Goal: Check status: Check status

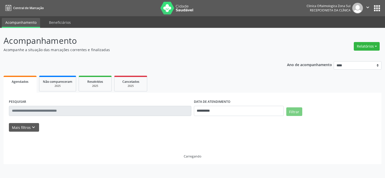
select select "*"
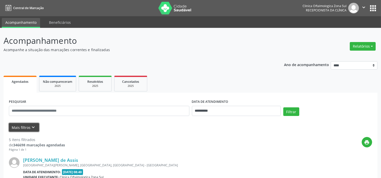
click at [31, 126] on icon "keyboard_arrow_down" at bounding box center [34, 128] width 6 height 6
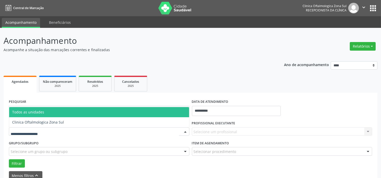
click at [64, 128] on div at bounding box center [99, 132] width 180 height 9
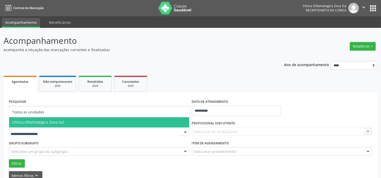
click at [67, 125] on span "Clinica Oftalmologica Zona Sul" at bounding box center [99, 122] width 180 height 10
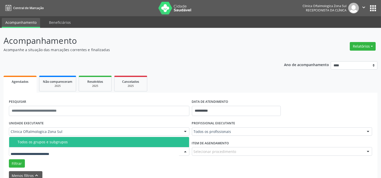
click at [68, 141] on div "Todos os grupos e subgrupos" at bounding box center [102, 142] width 169 height 4
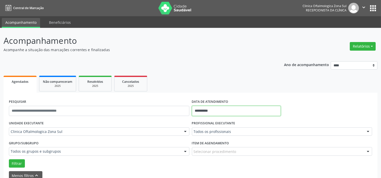
click at [226, 110] on input "**********" at bounding box center [236, 111] width 89 height 10
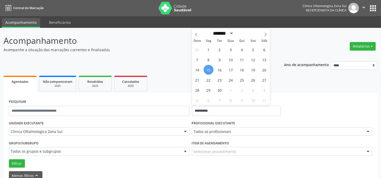
click at [144, 46] on p "Acompanhamento" at bounding box center [135, 41] width 262 height 13
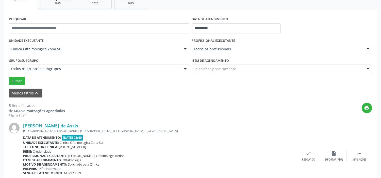
scroll to position [85, 0]
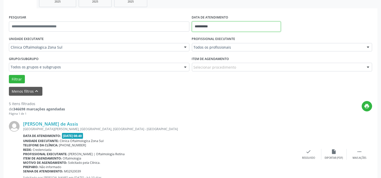
drag, startPoint x: 222, startPoint y: 29, endPoint x: 223, endPoint y: 34, distance: 4.5
click at [222, 29] on input "**********" at bounding box center [236, 27] width 89 height 10
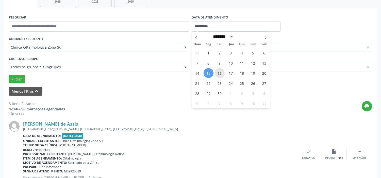
click at [219, 74] on span "16" at bounding box center [220, 73] width 10 height 10
type input "**********"
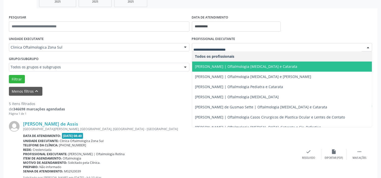
click at [218, 67] on span "Alexandre Paashaus da Costa Pinto | Oftalmologia Glaucoma e Catarata" at bounding box center [246, 66] width 102 height 5
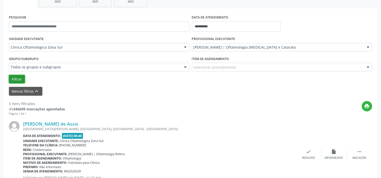
click at [15, 76] on button "Filtrar" at bounding box center [17, 79] width 16 height 9
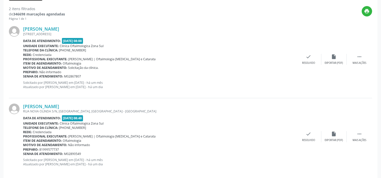
scroll to position [186, 0]
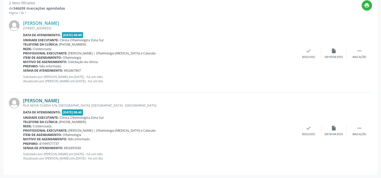
click at [51, 100] on link "Claudionor Mendes Silva" at bounding box center [41, 101] width 36 height 6
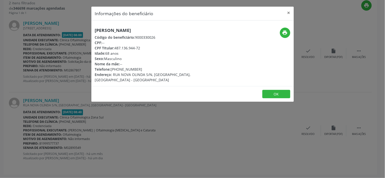
click at [126, 29] on h5 "Claudionor Mendes Silva" at bounding box center [159, 30] width 128 height 5
copy div "Claudionor Mendes Silva"
drag, startPoint x: 139, startPoint y: 69, endPoint x: 112, endPoint y: 70, distance: 26.4
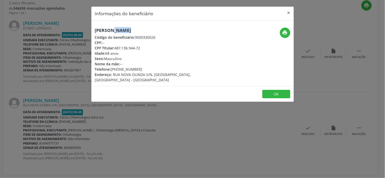
click at [112, 70] on div "Telefone: (81) 98362-3101" at bounding box center [159, 69] width 128 height 5
copy div "81) 98362-3101"
click at [112, 51] on div "Idade: 68 anos" at bounding box center [159, 53] width 128 height 5
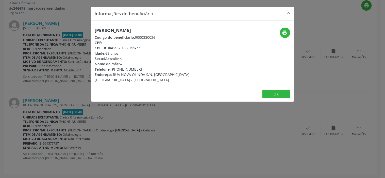
copy div "Idade: 68 anos"
click at [176, 120] on div "Informações do beneficiário × Claudionor Mendes Silva Código do beneficiário: 9…" at bounding box center [192, 89] width 385 height 178
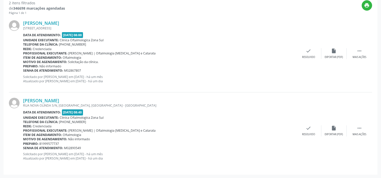
drag, startPoint x: 86, startPoint y: 147, endPoint x: 22, endPoint y: 149, distance: 63.2
click at [22, 149] on div "Claudionor Mendes Silva RUA NOVA OLINDA S/N, VARZEA, RECIFE - PE Data de atendi…" at bounding box center [190, 131] width 363 height 77
copy div "Claudionor Mendes Silva RUA NOVA OLINDA S/N, VARZEA, RECIFE - PE Data de atendi…"
click at [88, 142] on div "Preparo: 81999577737" at bounding box center [159, 144] width 273 height 4
drag, startPoint x: 82, startPoint y: 149, endPoint x: 23, endPoint y: 149, distance: 58.9
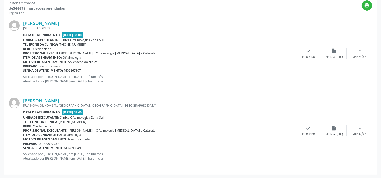
click at [23, 149] on div "Senha de atendimento: M02890549" at bounding box center [159, 148] width 273 height 4
copy div "Senha de atendimento: M02890549"
